Goal: Information Seeking & Learning: Learn about a topic

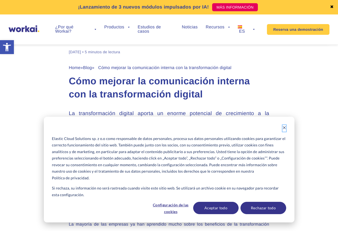
click at [285, 125] on button "Dismiss cookie banner" at bounding box center [284, 128] width 4 height 7
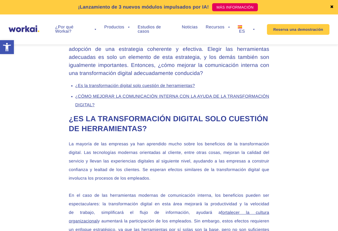
scroll to position [294, 0]
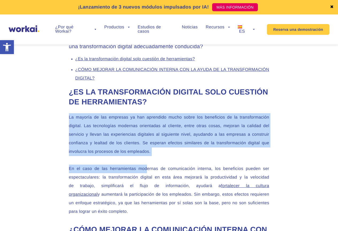
drag, startPoint x: 68, startPoint y: 117, endPoint x: 147, endPoint y: 159, distance: 89.2
click at [90, 117] on p "La mayoría de las empresas ya han aprendido mucho sobre los beneficios de la tr…" at bounding box center [169, 134] width 200 height 43
drag, startPoint x: 68, startPoint y: 114, endPoint x: 126, endPoint y: 165, distance: 76.8
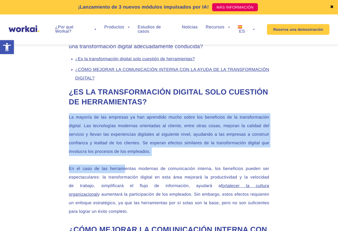
click at [126, 165] on p "En el caso de las herramientas modernas de comunicación interna, los beneficios…" at bounding box center [169, 189] width 200 height 51
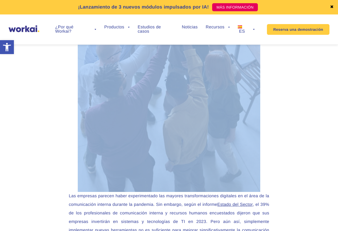
drag, startPoint x: 67, startPoint y: 118, endPoint x: 129, endPoint y: 121, distance: 61.5
click at [129, 121] on img at bounding box center [169, 55] width 182 height 274
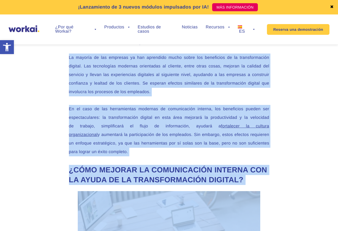
scroll to position [306, 0]
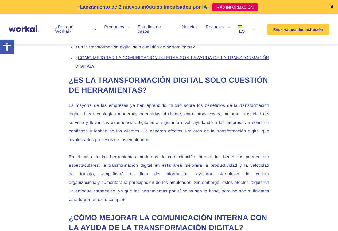
drag, startPoint x: 69, startPoint y: 107, endPoint x: 124, endPoint y: 200, distance: 108.1
copy div "La mayoría de las empresas ya han aprendido mucho sobre los beneficios de la tr…"
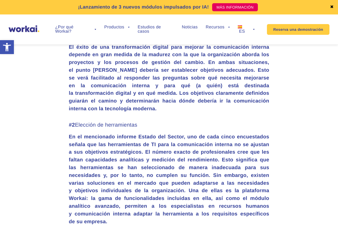
scroll to position [786, 0]
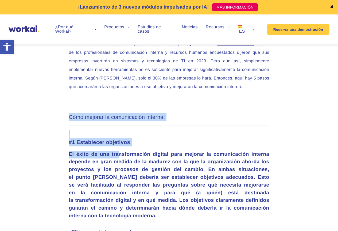
drag, startPoint x: 68, startPoint y: 124, endPoint x: 119, endPoint y: 166, distance: 65.9
click at [119, 166] on div "La transformación digital aporta un enorme potencial de crecimiento a la comuni…" at bounding box center [169, 85] width 211 height 1150
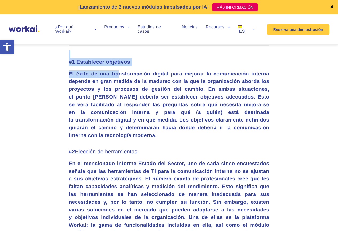
scroll to position [840, 0]
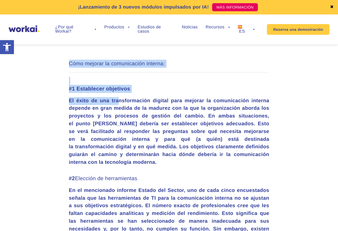
click at [131, 93] on h3 "#1 Establecer objetivos" at bounding box center [169, 85] width 200 height 16
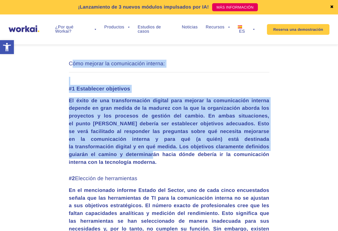
drag, startPoint x: 71, startPoint y: 75, endPoint x: 115, endPoint y: 162, distance: 97.7
click at [122, 110] on p "El éxito de una transformación digital para mejorar la comunicación interna dep…" at bounding box center [169, 131] width 200 height 69
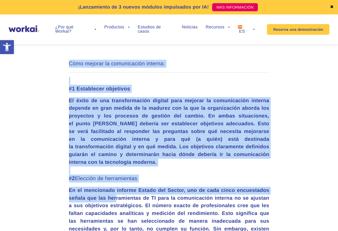
drag, startPoint x: 70, startPoint y: 72, endPoint x: 115, endPoint y: 207, distance: 142.8
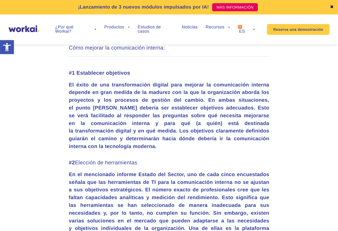
click at [115, 207] on p "En el mencionado informe Estado del Sector, uno de cada cinco encuestados señal…" at bounding box center [169, 217] width 200 height 92
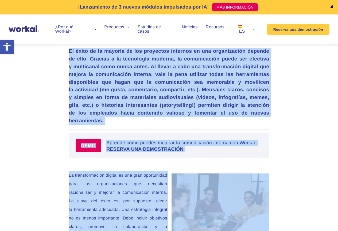
scroll to position [1249, 0]
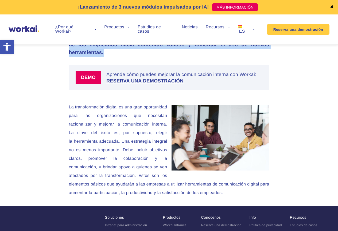
drag, startPoint x: 69, startPoint y: 126, endPoint x: 141, endPoint y: 65, distance: 95.0
copy div "Lore ipsumdo si ametconsecte adipisc: #9 Elitseddoe temporinc Ut labor et dol m…"
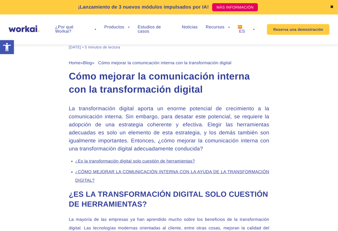
scroll to position [260, 0]
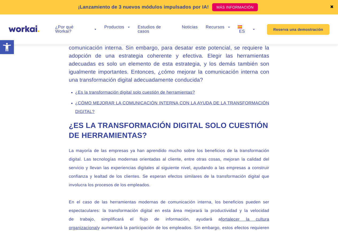
click at [157, 93] on link "¿Es la transformación digital solo cuestión de herramientas?" at bounding box center [135, 92] width 120 height 5
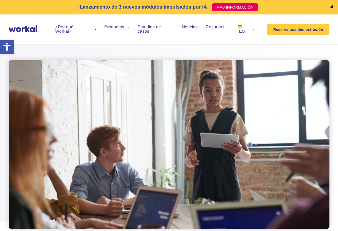
click at [24, 31] on img at bounding box center [24, 28] width 31 height 7
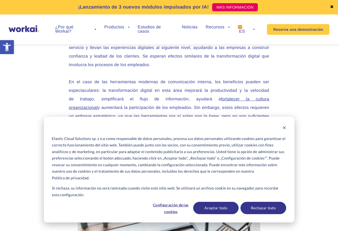
scroll to position [381, 0]
click at [234, 207] on button "Aceptar todo" at bounding box center [215, 207] width 45 height 12
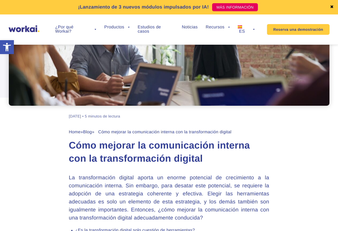
scroll to position [167, 0]
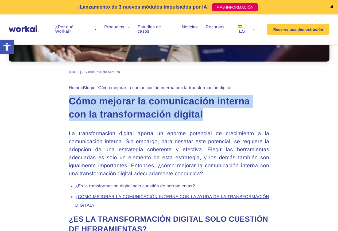
drag, startPoint x: 95, startPoint y: 100, endPoint x: 203, endPoint y: 115, distance: 108.9
click at [203, 115] on h1 "Cómo mejorar la comunicación interna con la transformación digital" at bounding box center [169, 108] width 200 height 26
